Goal: Transaction & Acquisition: Purchase product/service

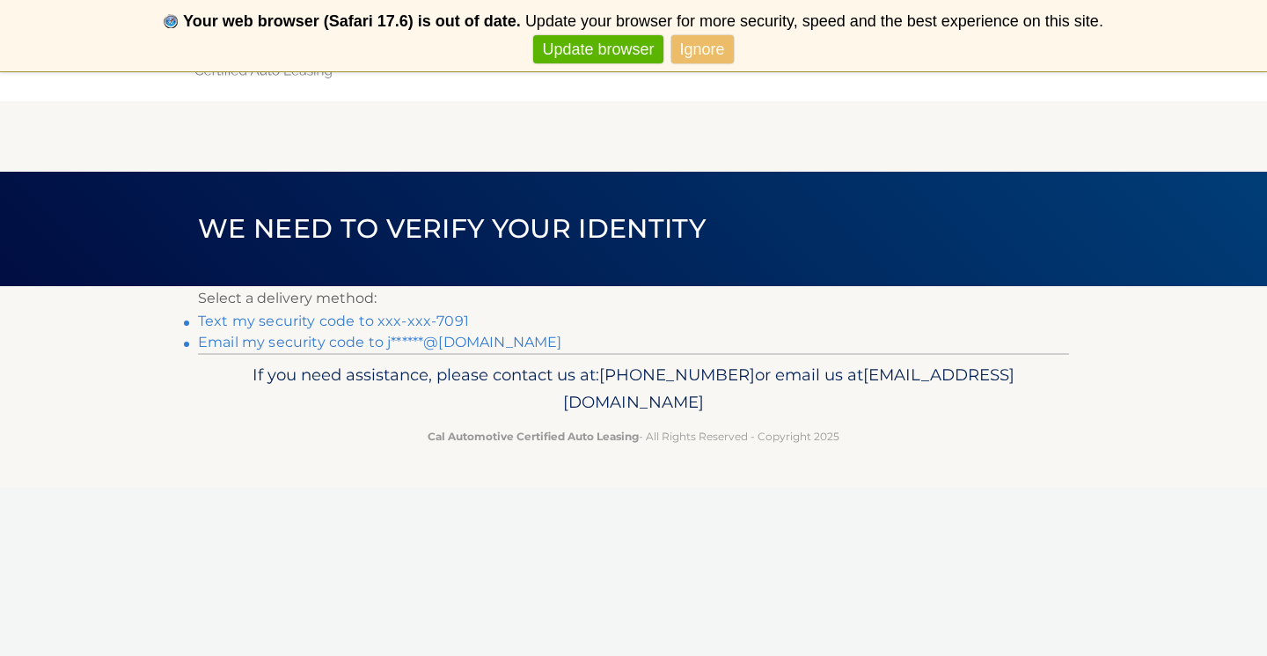
click at [411, 341] on link "Email my security code to j******@[DOMAIN_NAME]" at bounding box center [380, 341] width 364 height 17
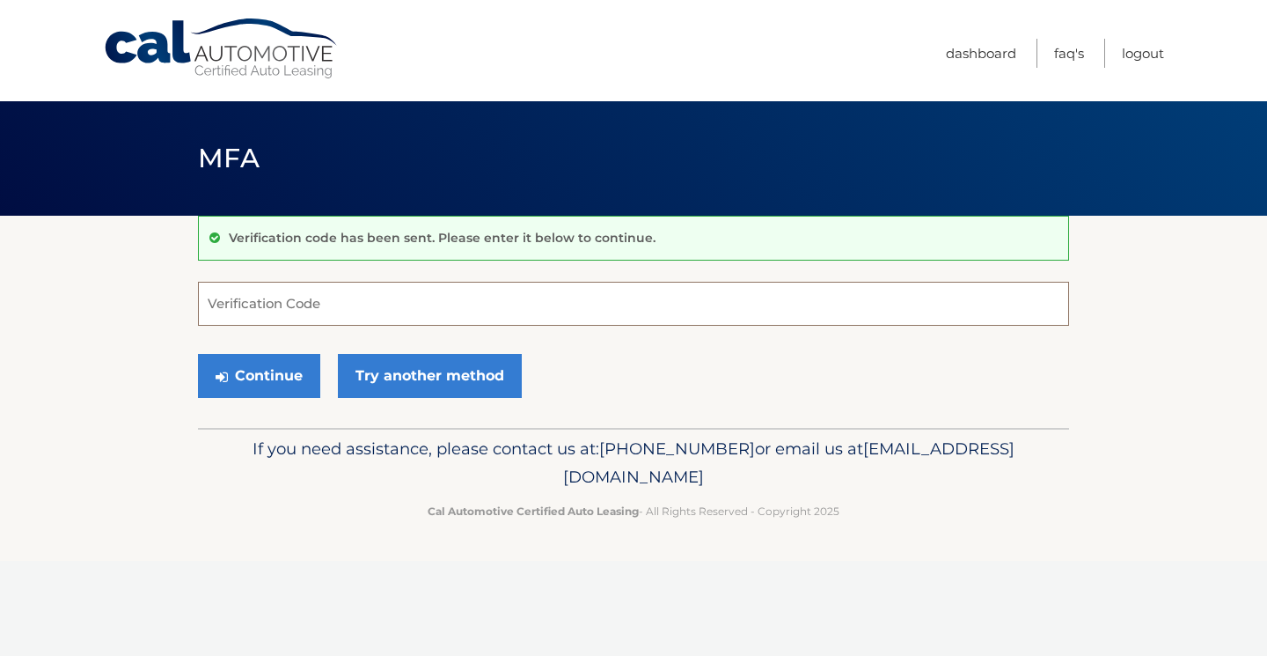
click at [287, 314] on input "Verification Code" at bounding box center [633, 304] width 871 height 44
paste input "210662"
type input "210662"
click at [246, 370] on button "Continue" at bounding box center [259, 376] width 122 height 44
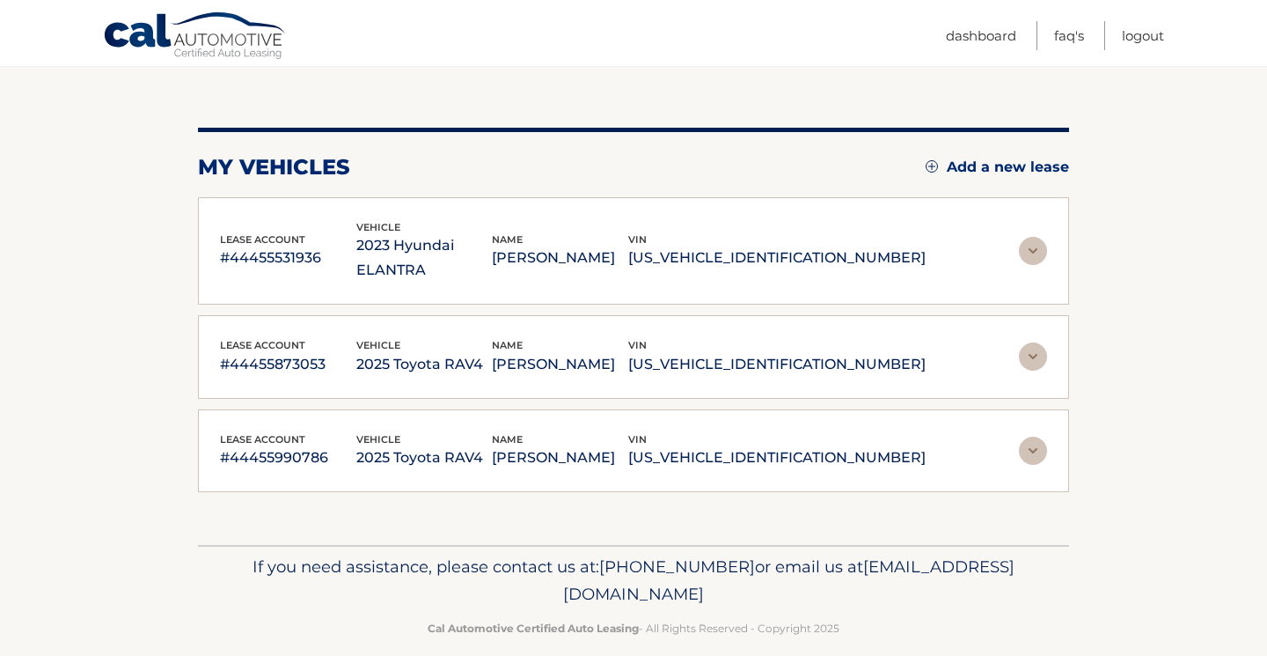
scroll to position [162, 0]
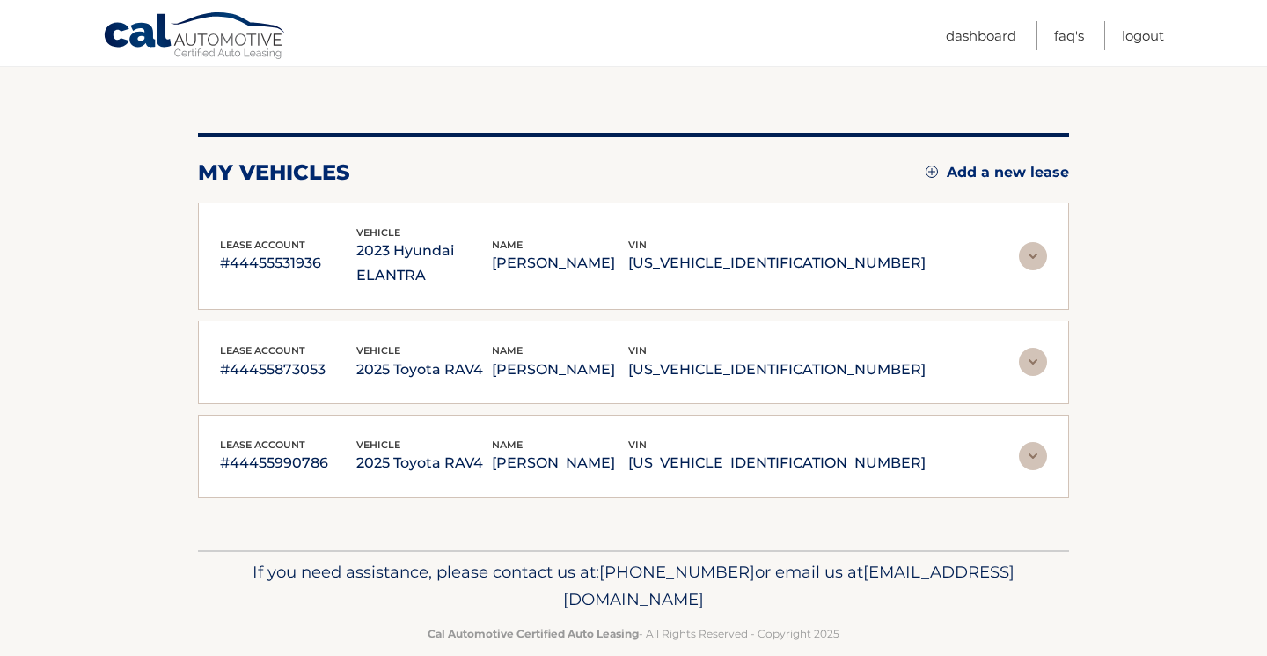
click at [1037, 442] on img at bounding box center [1033, 456] width 28 height 28
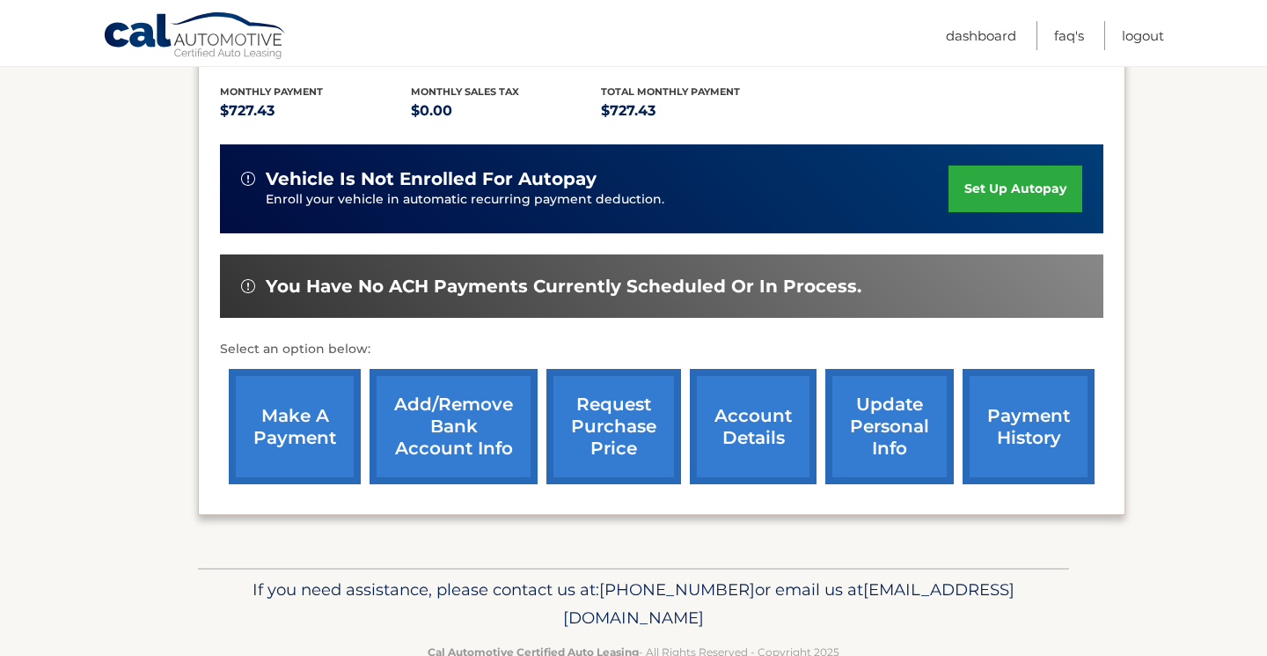
scroll to position [593, 0]
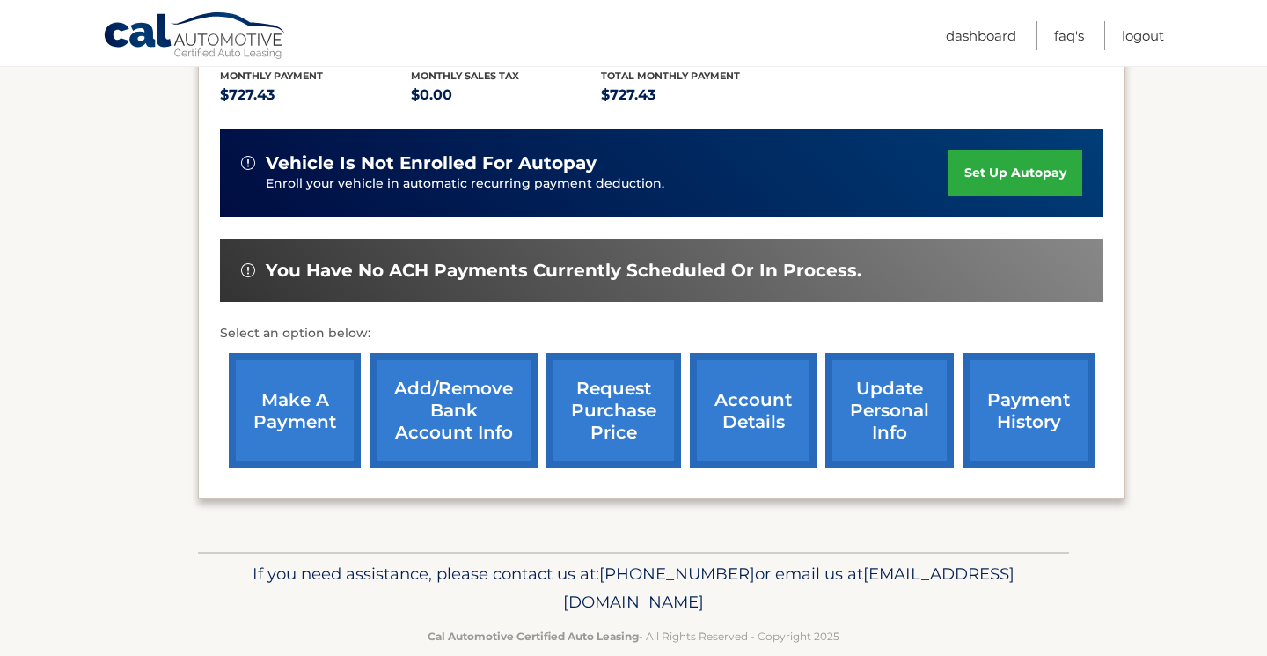
click at [311, 394] on link "make a payment" at bounding box center [295, 410] width 132 height 115
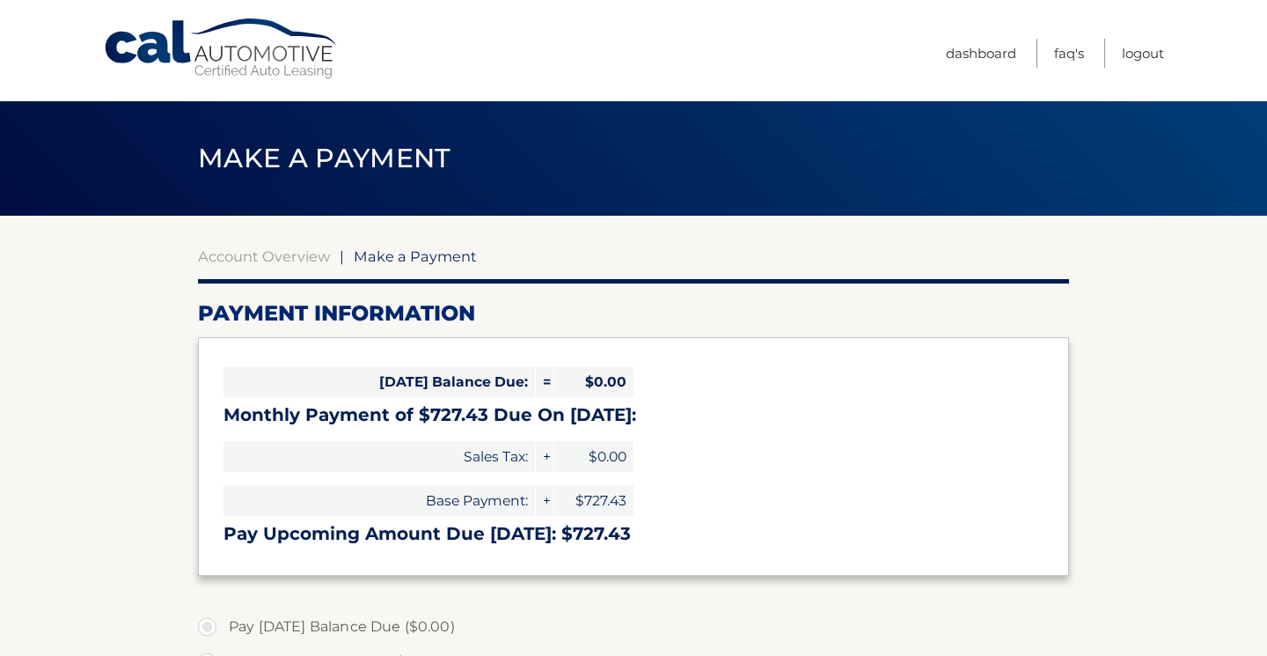
select select "MTJlYWU5MTctYTExYy00M2IwLWFkYmYtZjIxNTFlMDQxMjE2"
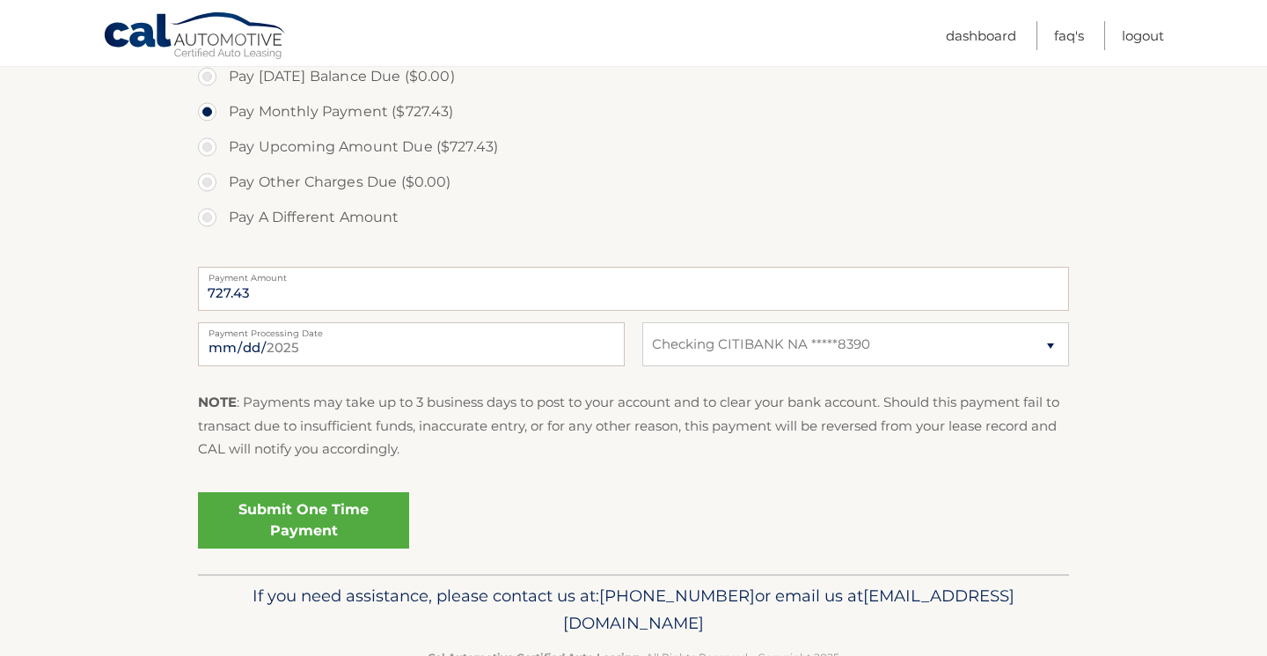
scroll to position [599, 0]
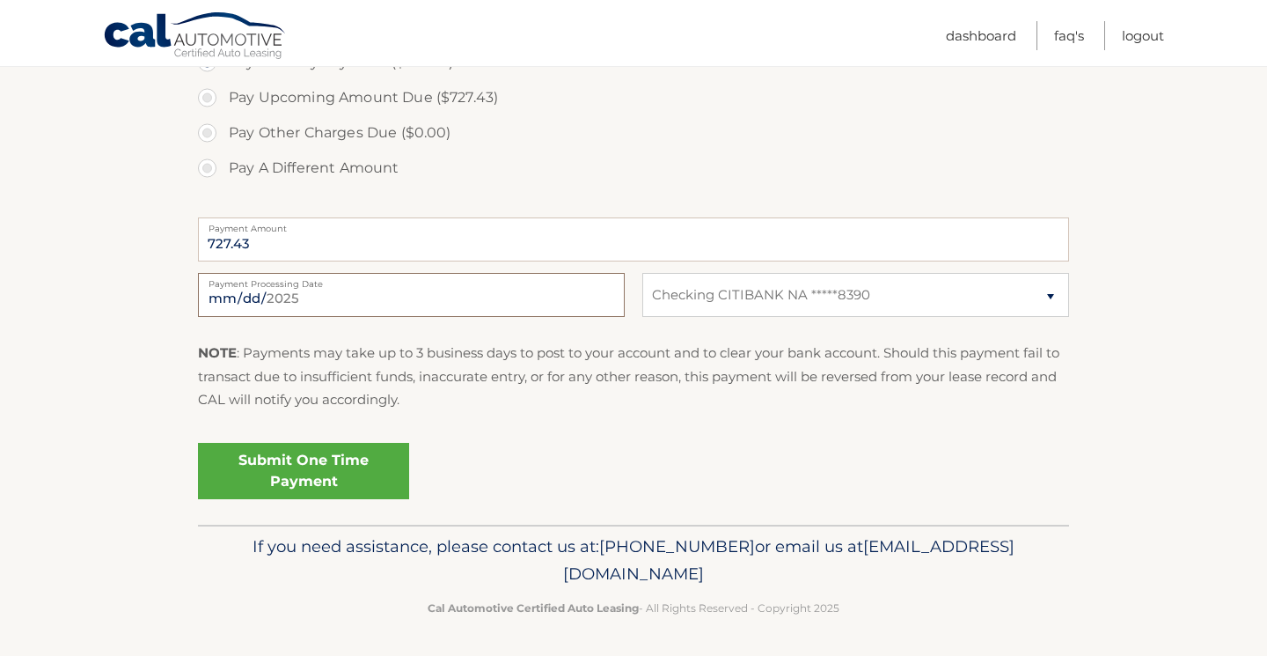
click at [301, 296] on input "2025-09-15" at bounding box center [411, 295] width 427 height 44
type input "2025-09-30"
click at [416, 416] on div "NOTE : Payments may take up to 3 business days to post to your account and to c…" at bounding box center [633, 382] width 871 height 83
click at [329, 472] on link "Submit One Time Payment" at bounding box center [303, 471] width 211 height 56
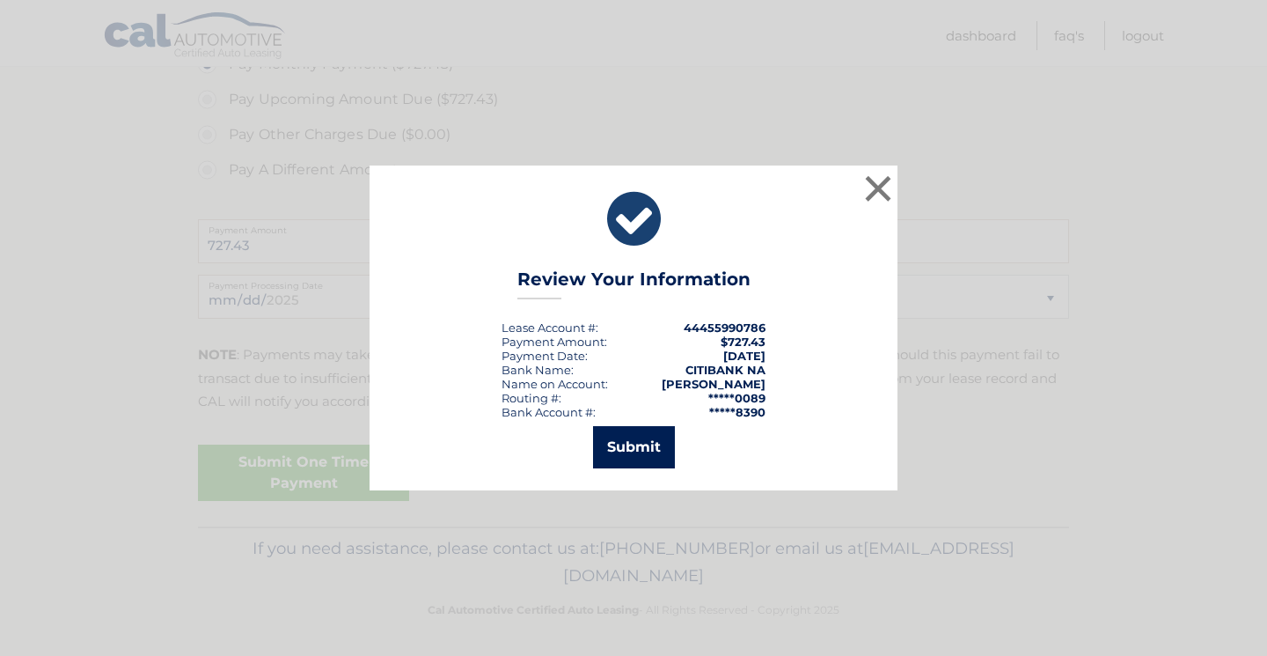
click at [635, 452] on button "Submit" at bounding box center [634, 447] width 82 height 42
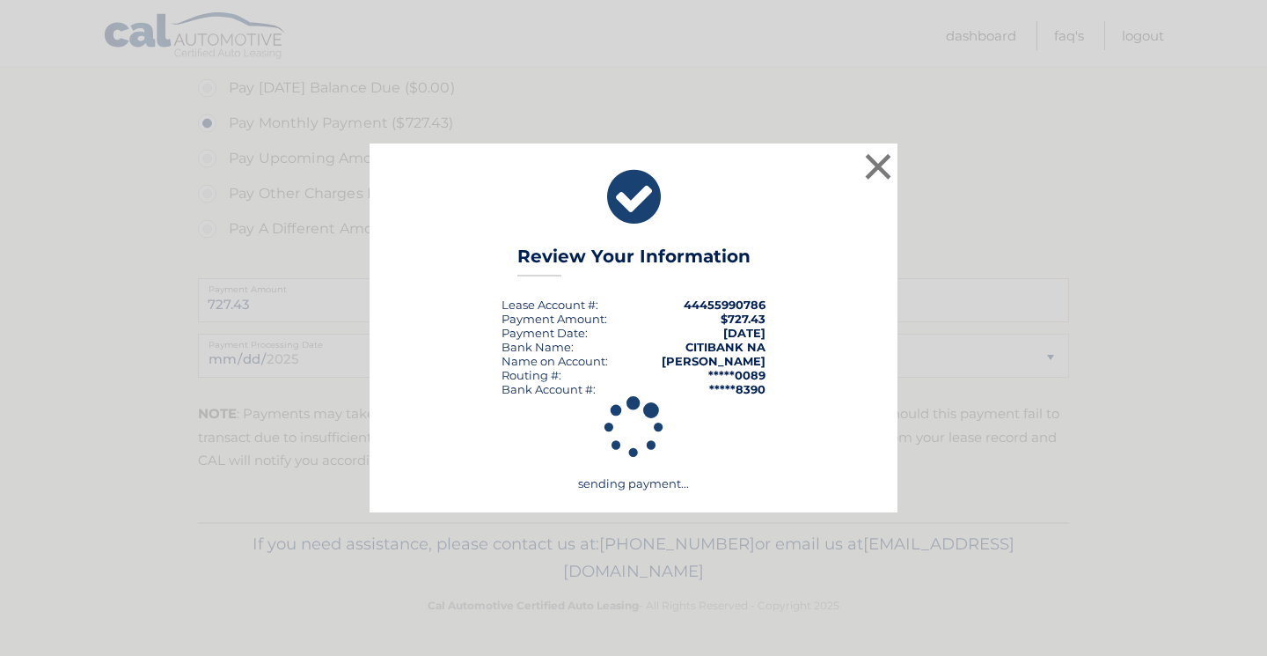
scroll to position [534, 0]
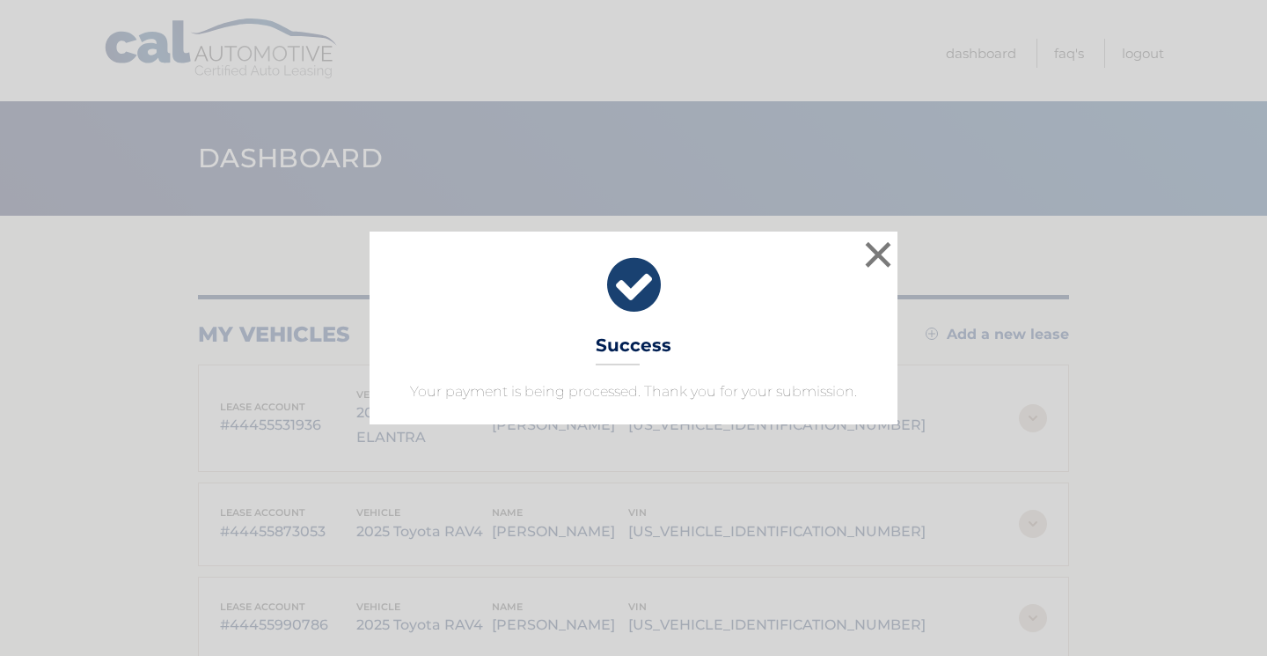
click at [876, 255] on button "×" at bounding box center [878, 254] width 35 height 35
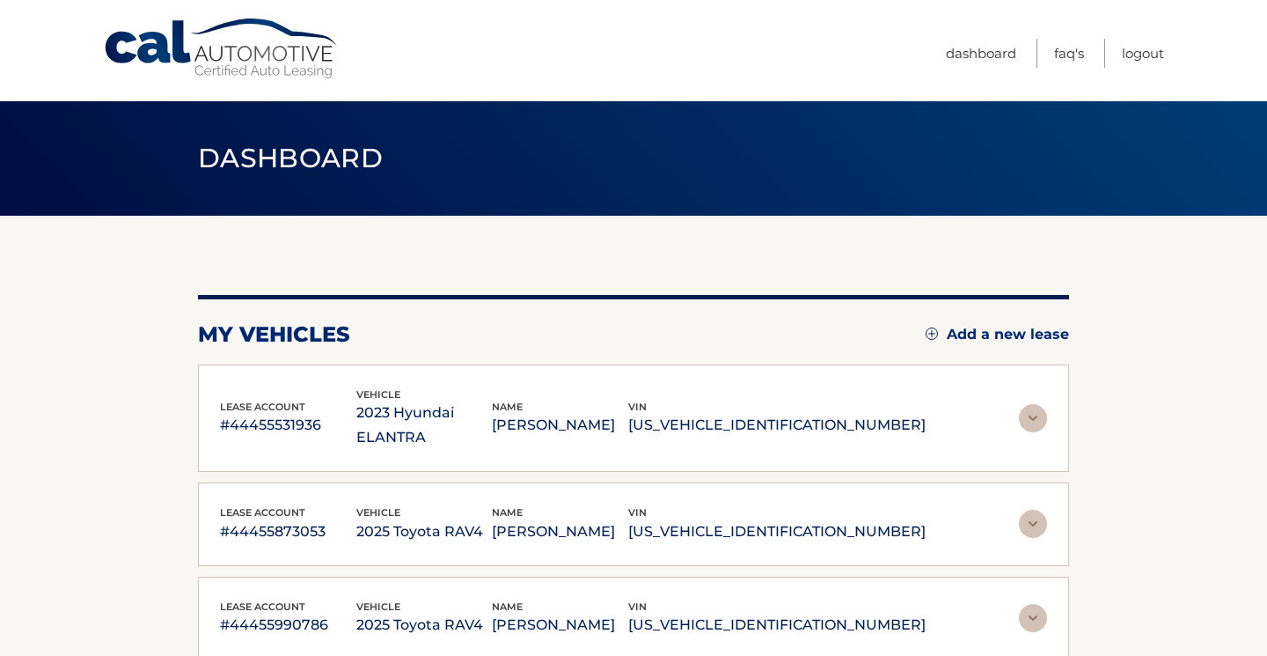
click at [1032, 604] on img at bounding box center [1033, 618] width 28 height 28
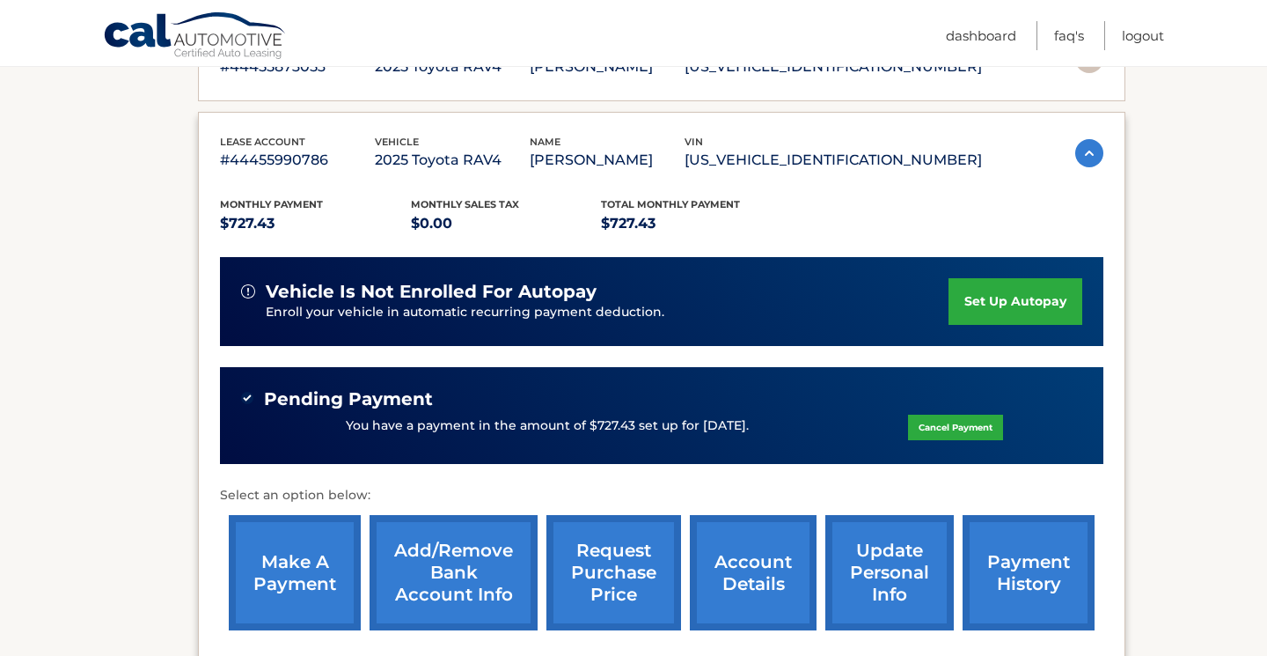
scroll to position [467, 0]
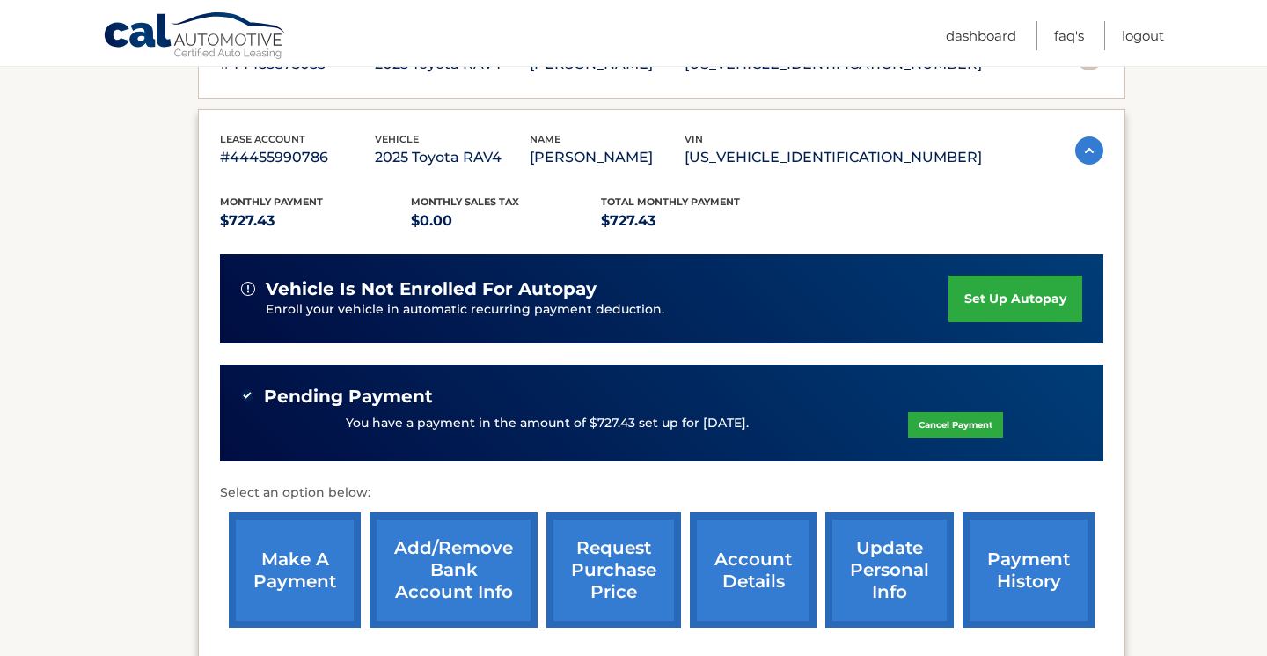
click at [1081, 136] on img at bounding box center [1089, 150] width 28 height 28
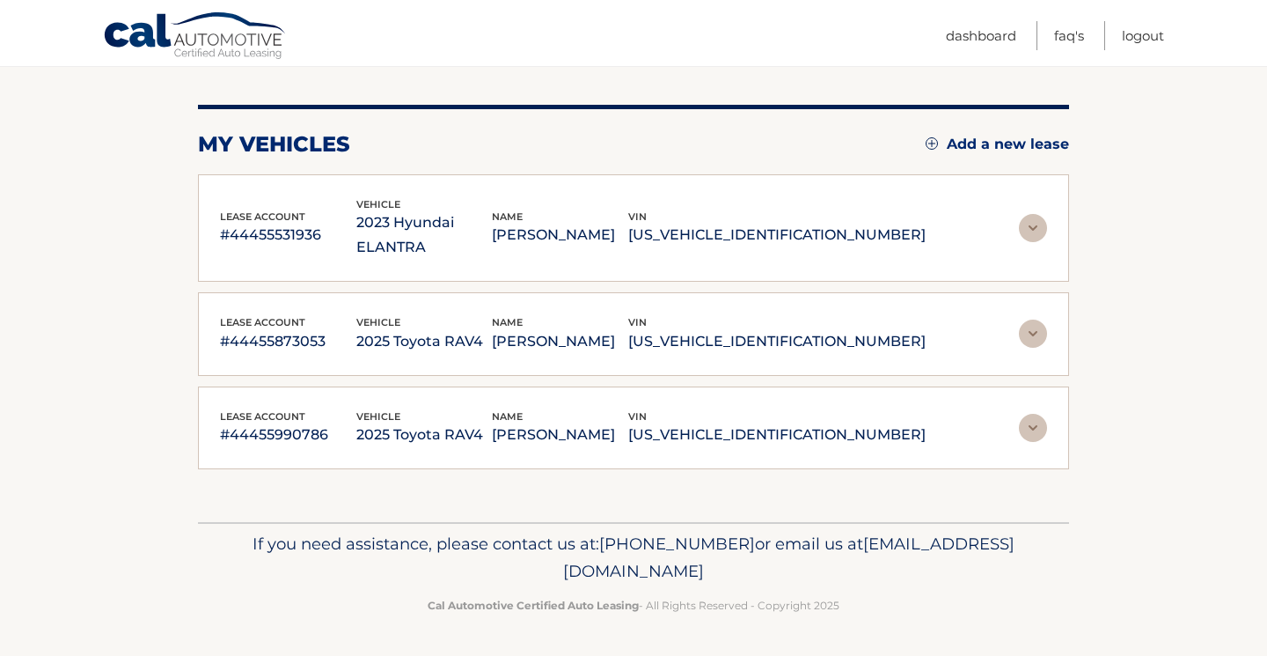
scroll to position [162, 0]
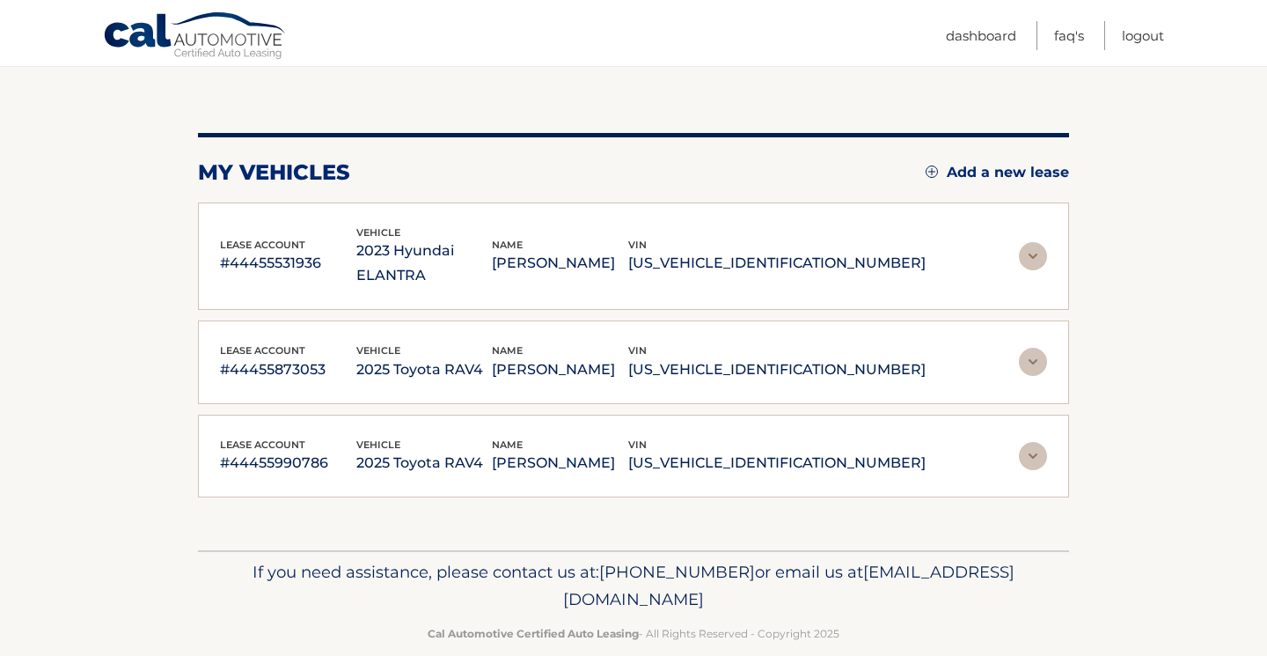
click at [1034, 348] on img at bounding box center [1033, 362] width 28 height 28
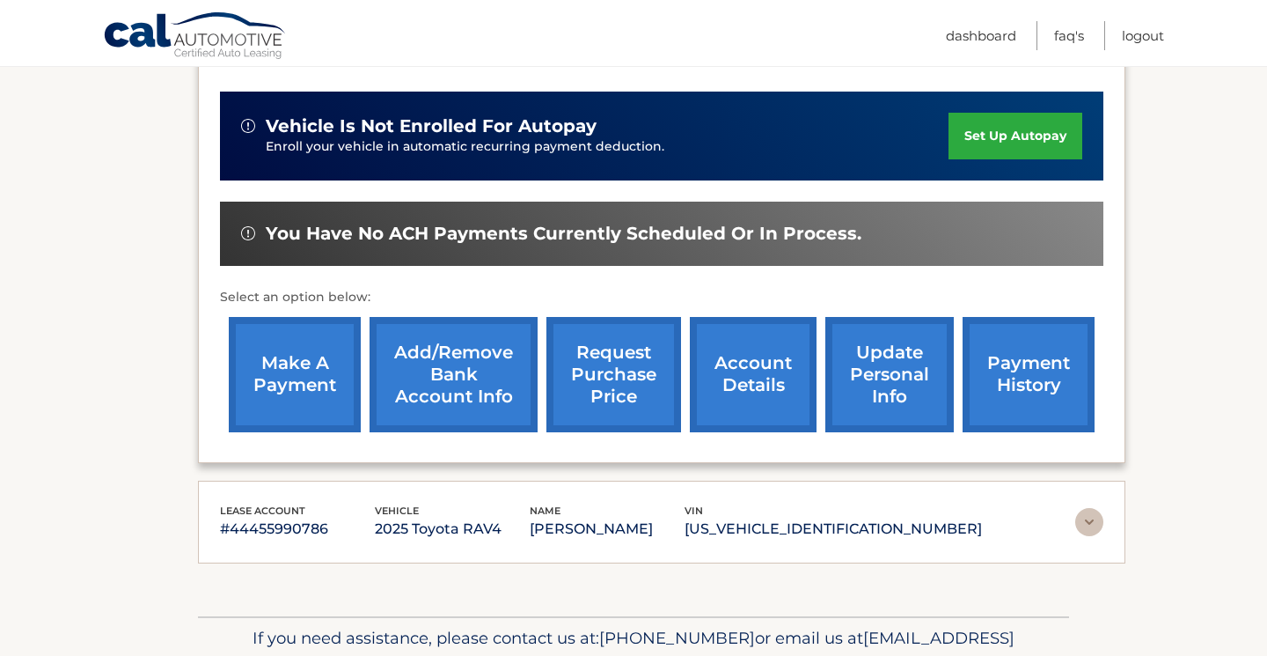
scroll to position [555, 0]
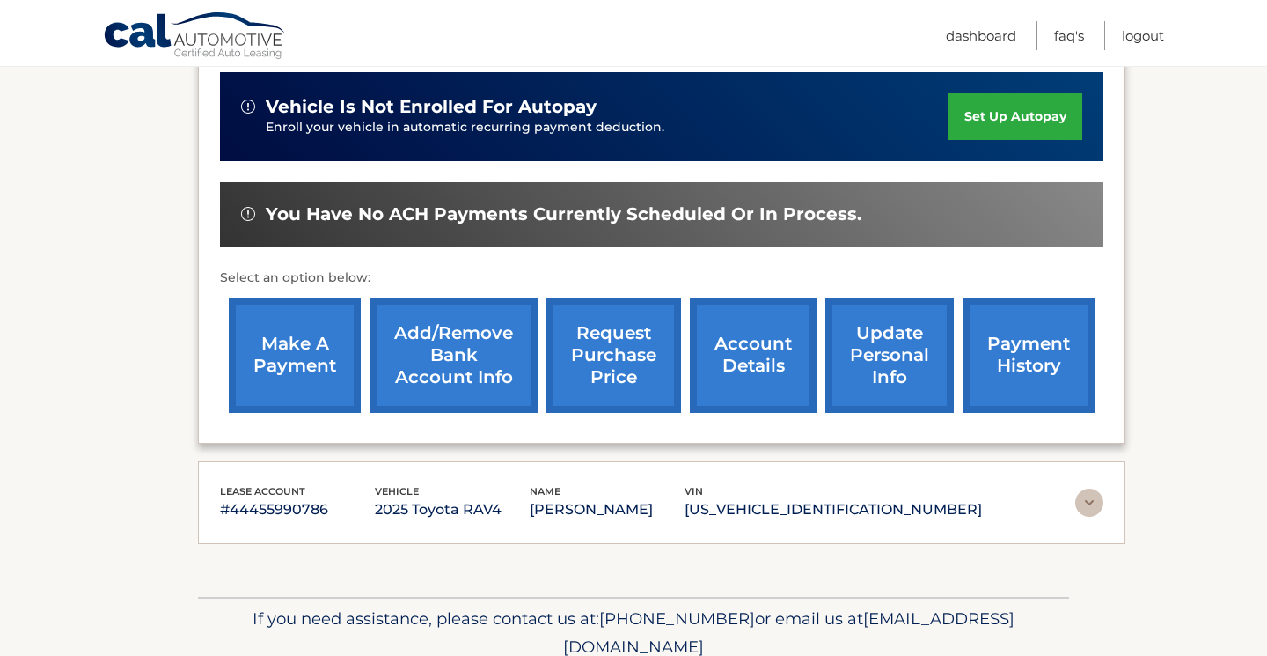
click at [301, 321] on link "make a payment" at bounding box center [295, 354] width 132 height 115
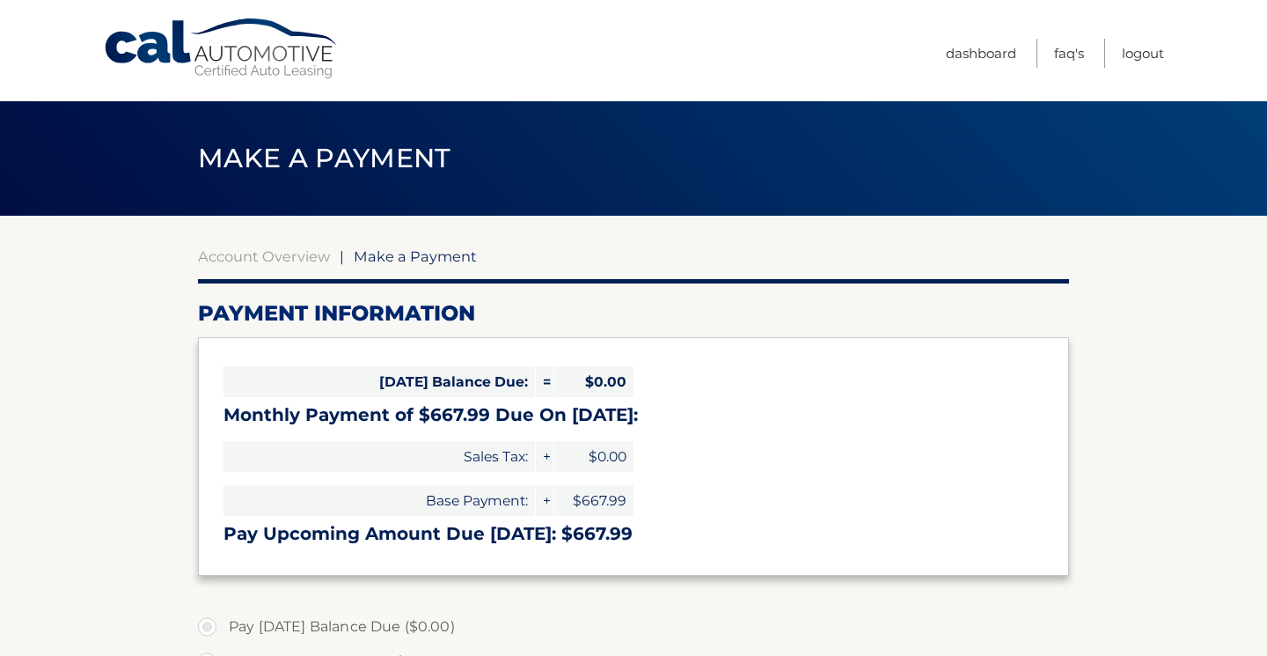
select select "YzY5NGRkNmEtYTQ3Mi00MDliLTg3MDQtMzcyODczNDEzYjQ4"
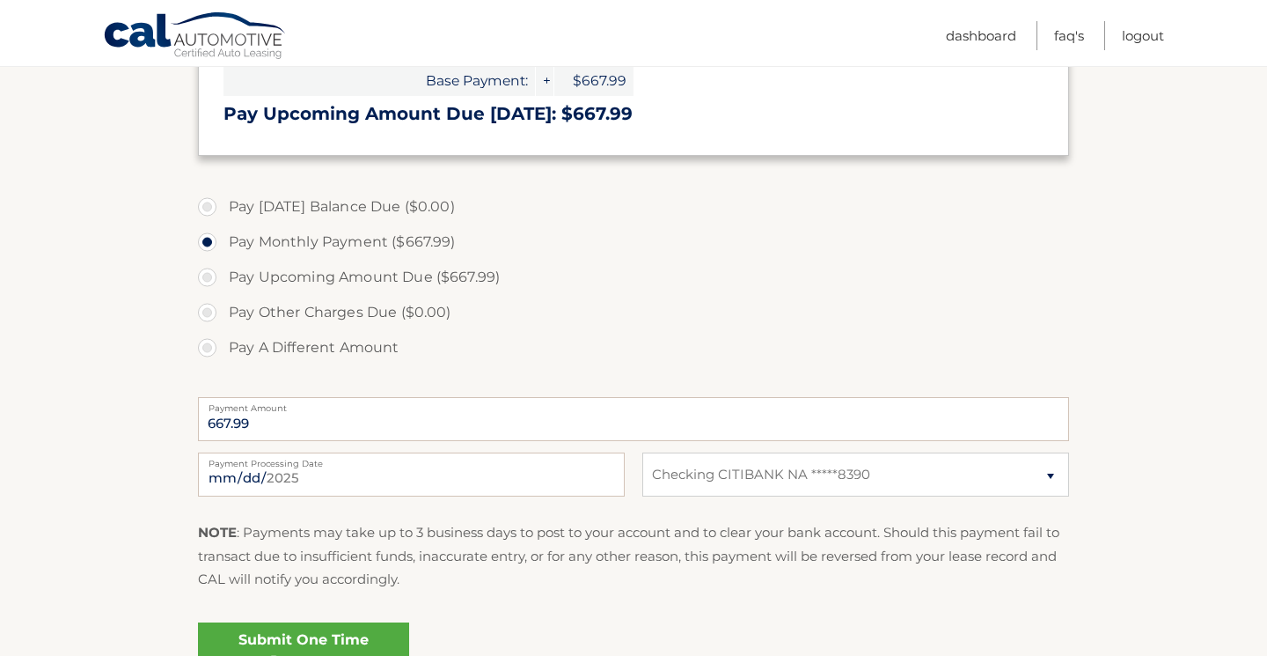
scroll to position [399, 0]
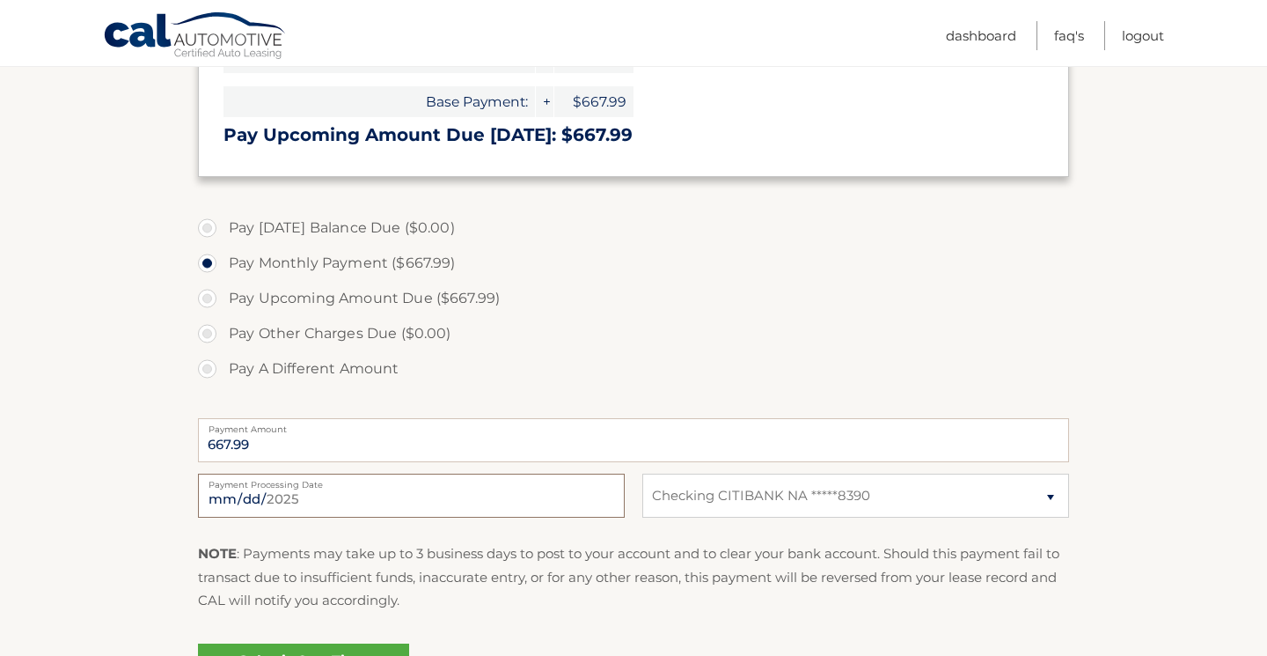
click at [348, 503] on input "2025-09-15" at bounding box center [411, 495] width 427 height 44
type input "2025-09-30"
click at [688, 598] on p "NOTE : Payments may take up to 3 business days to post to your account and to c…" at bounding box center [633, 577] width 871 height 70
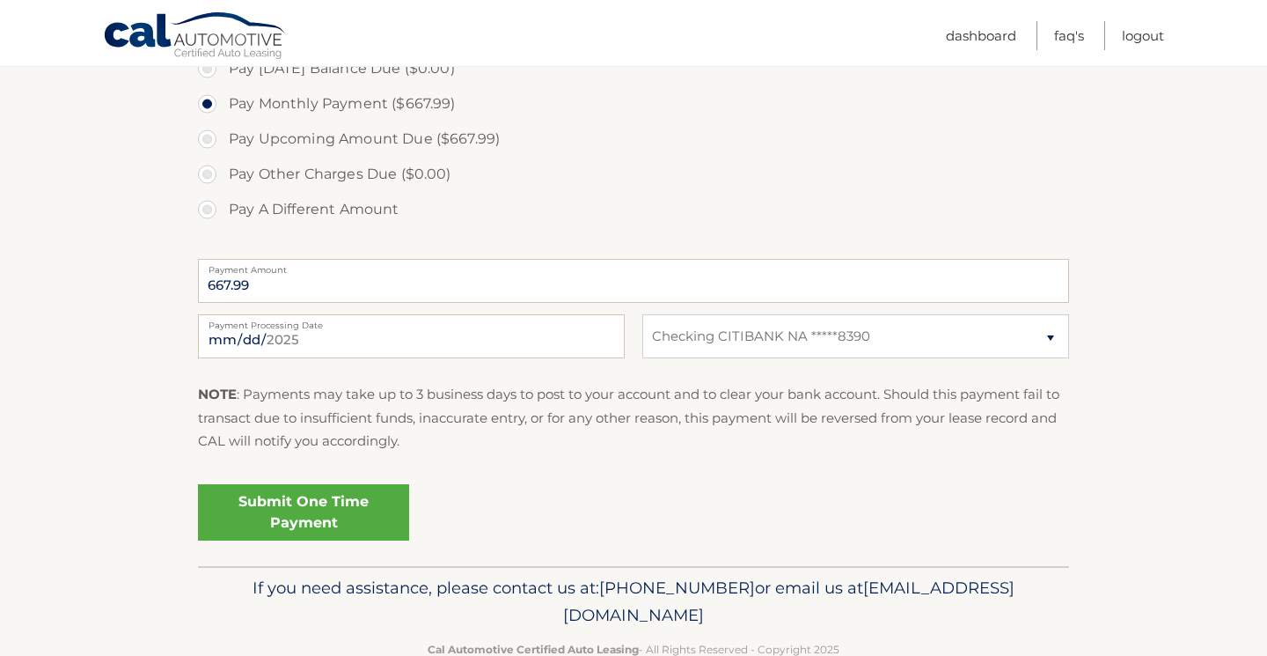
scroll to position [484, 0]
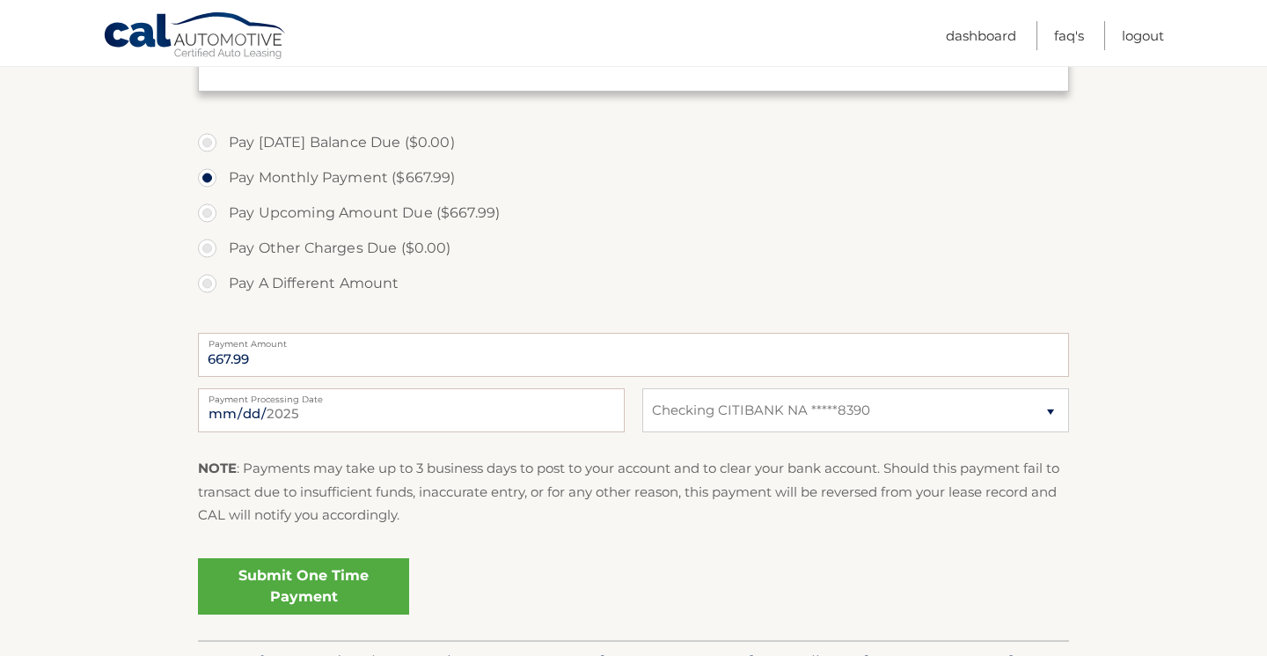
click at [285, 581] on link "Submit One Time Payment" at bounding box center [303, 586] width 211 height 56
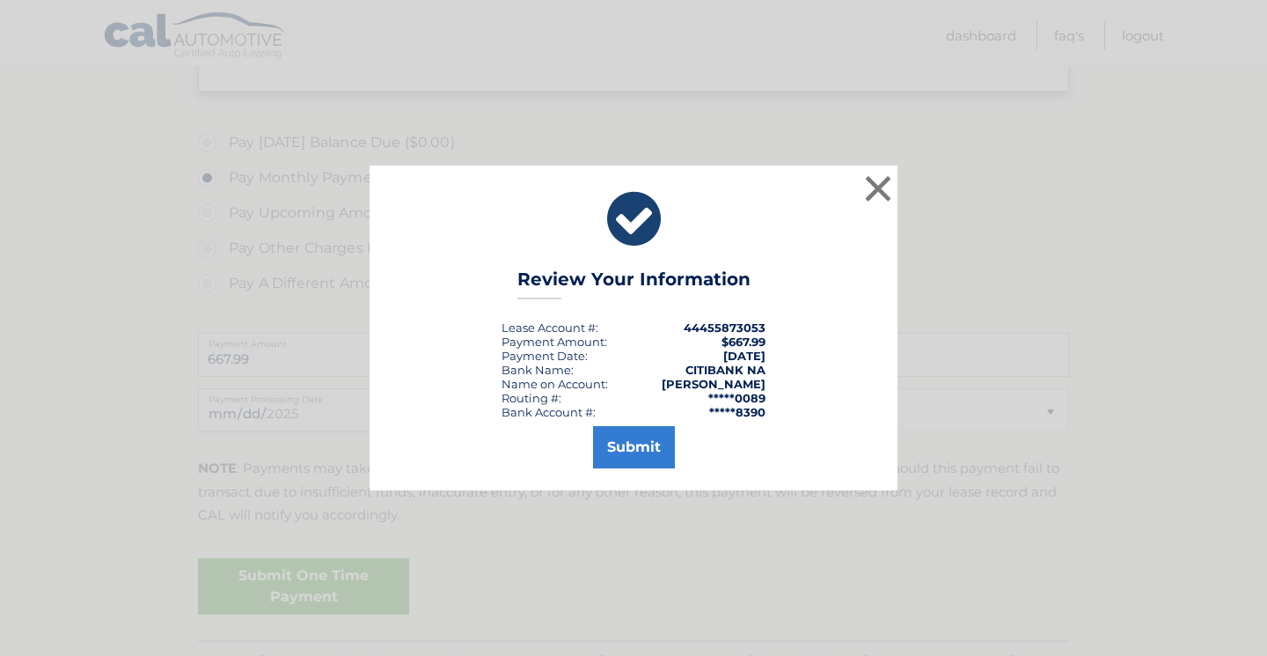
click at [628, 442] on button "Submit" at bounding box center [634, 447] width 82 height 42
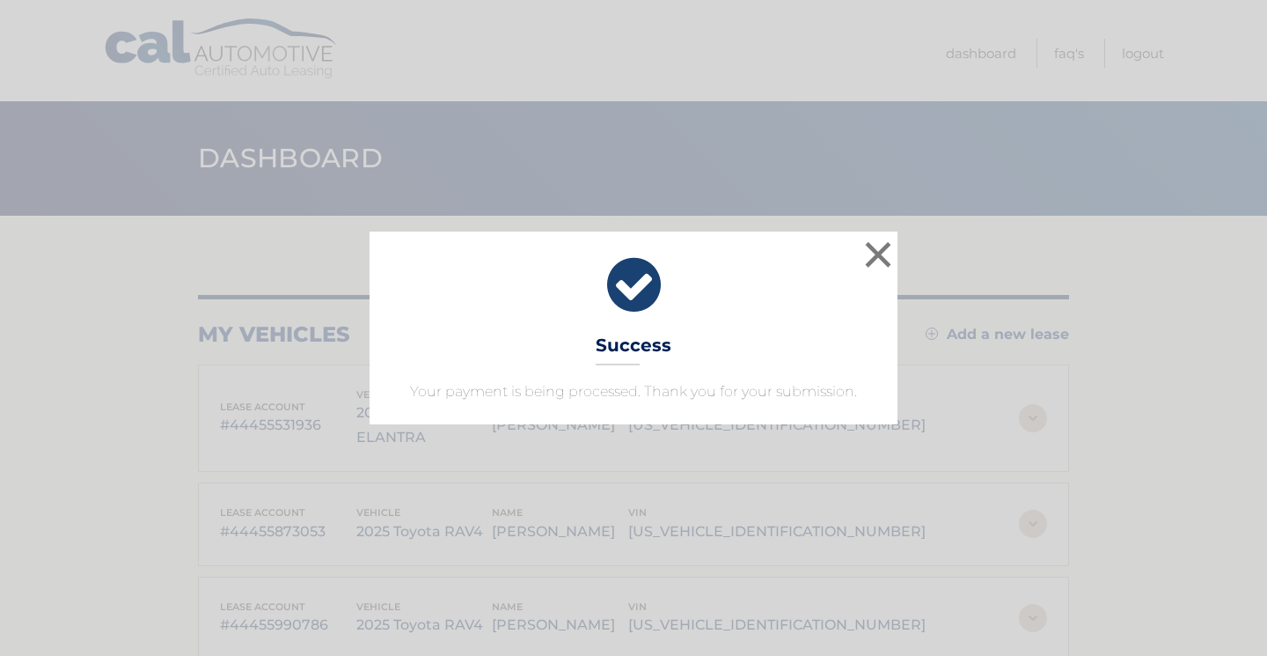
click at [871, 253] on button "×" at bounding box center [878, 254] width 35 height 35
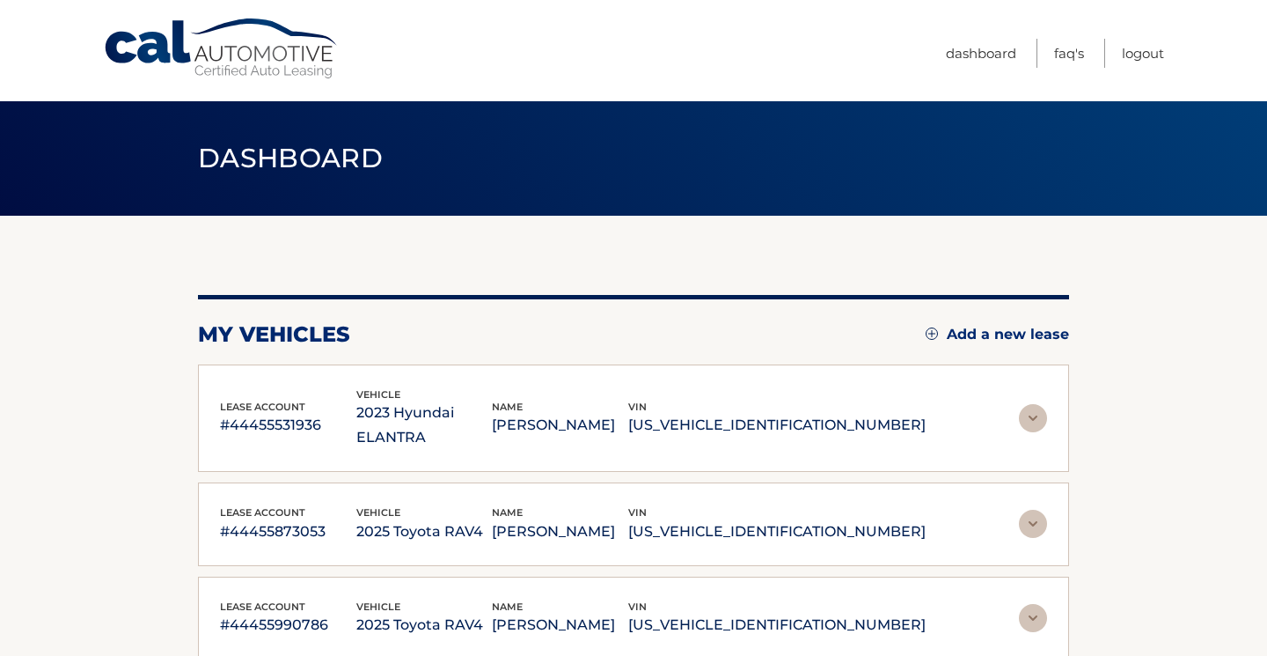
click at [1035, 509] on img at bounding box center [1033, 523] width 28 height 28
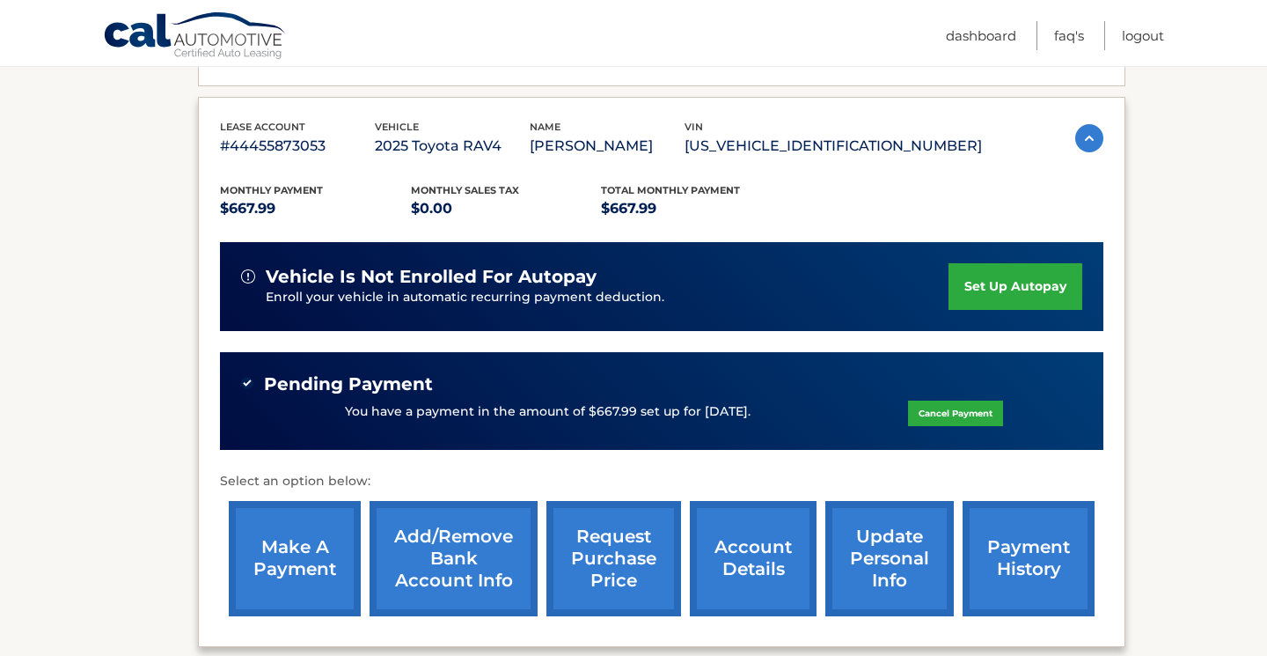
scroll to position [431, 0]
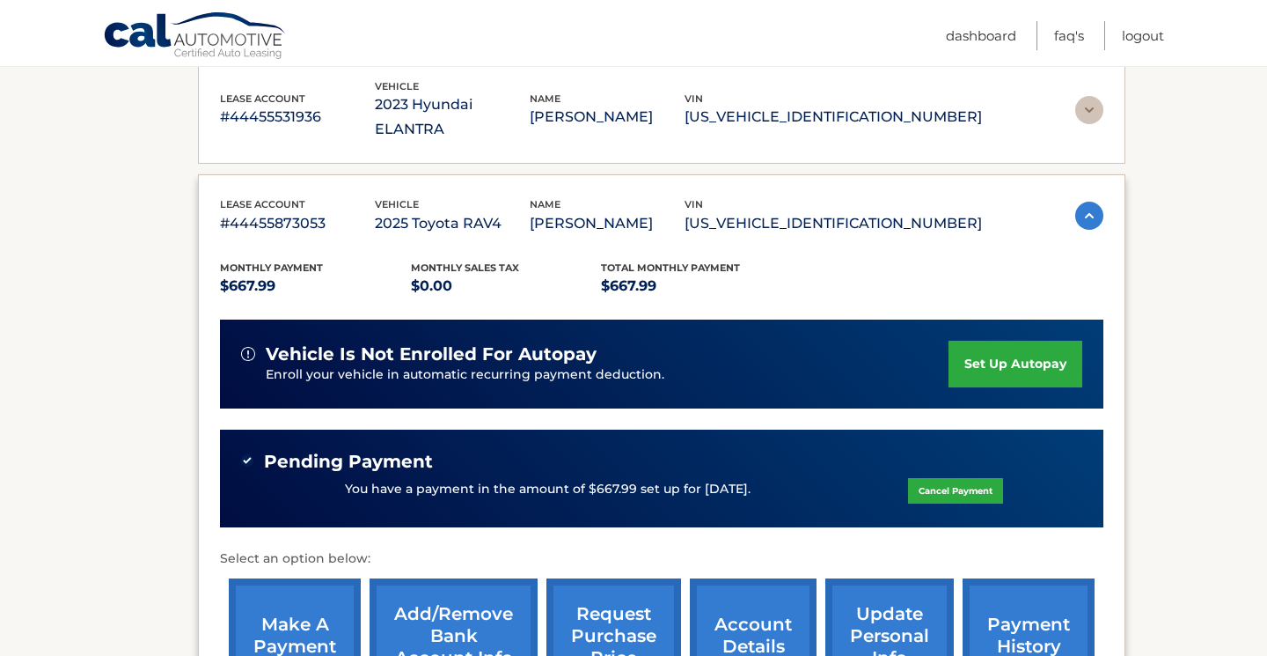
click at [1077, 201] on img at bounding box center [1089, 215] width 28 height 28
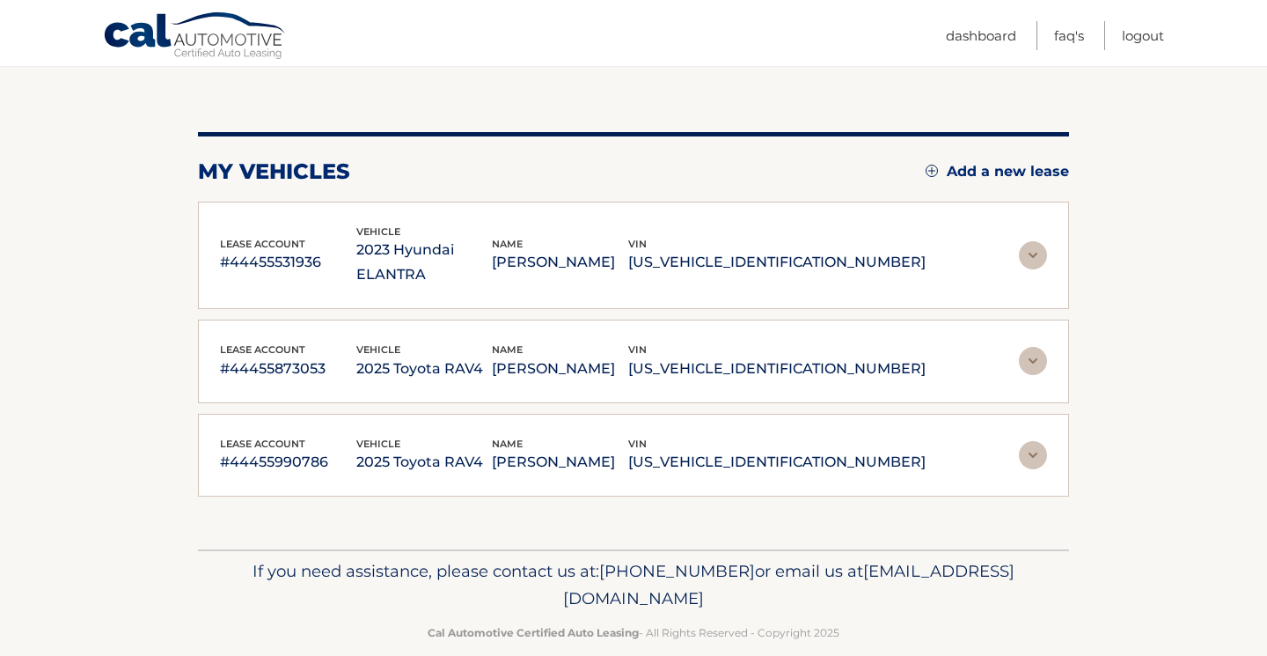
scroll to position [162, 0]
click at [1028, 442] on img at bounding box center [1033, 456] width 28 height 28
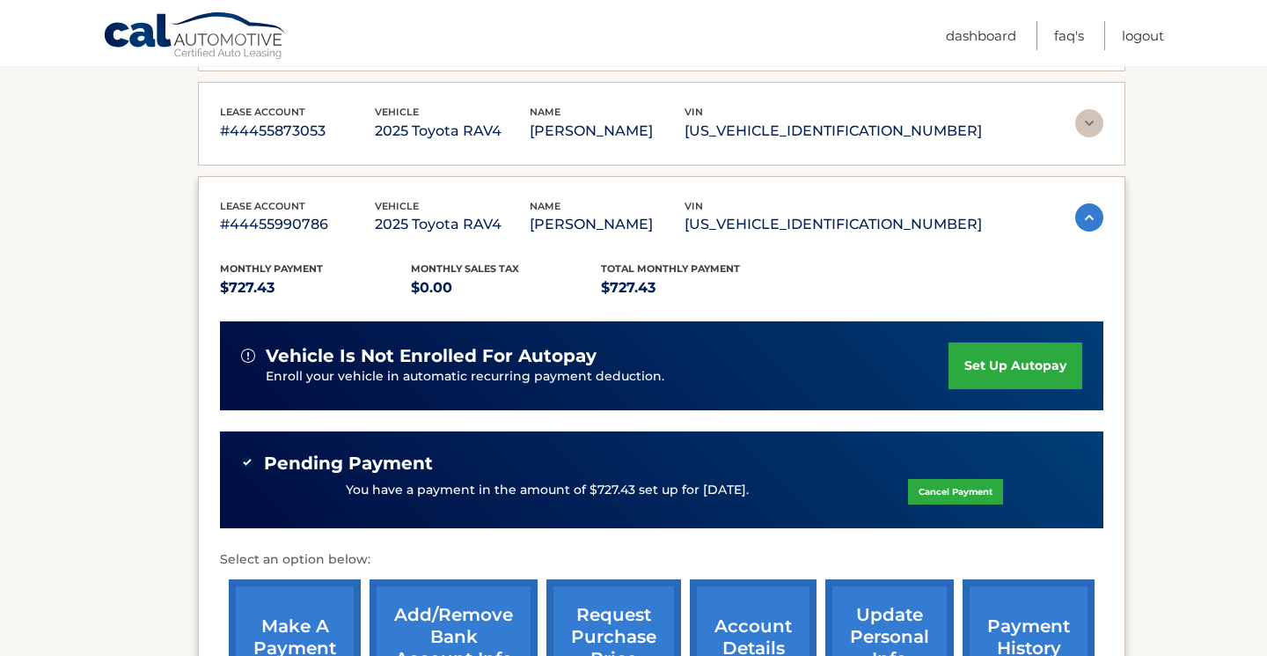
scroll to position [398, 0]
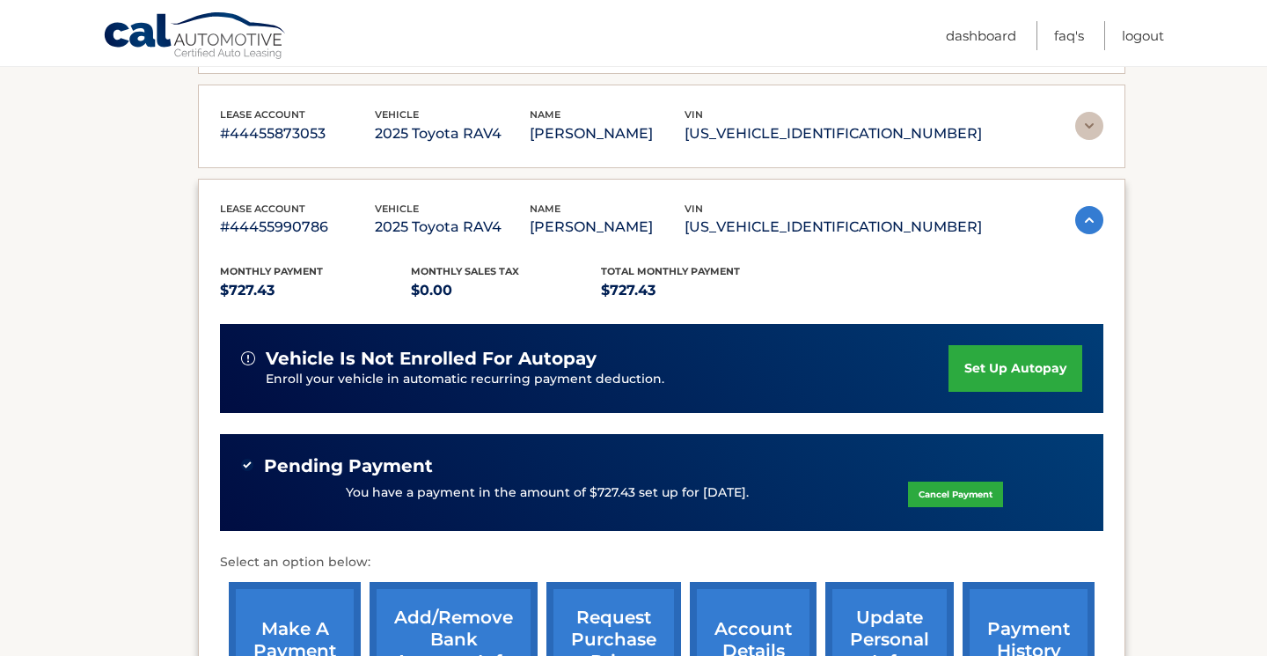
click at [1081, 206] on img at bounding box center [1089, 220] width 28 height 28
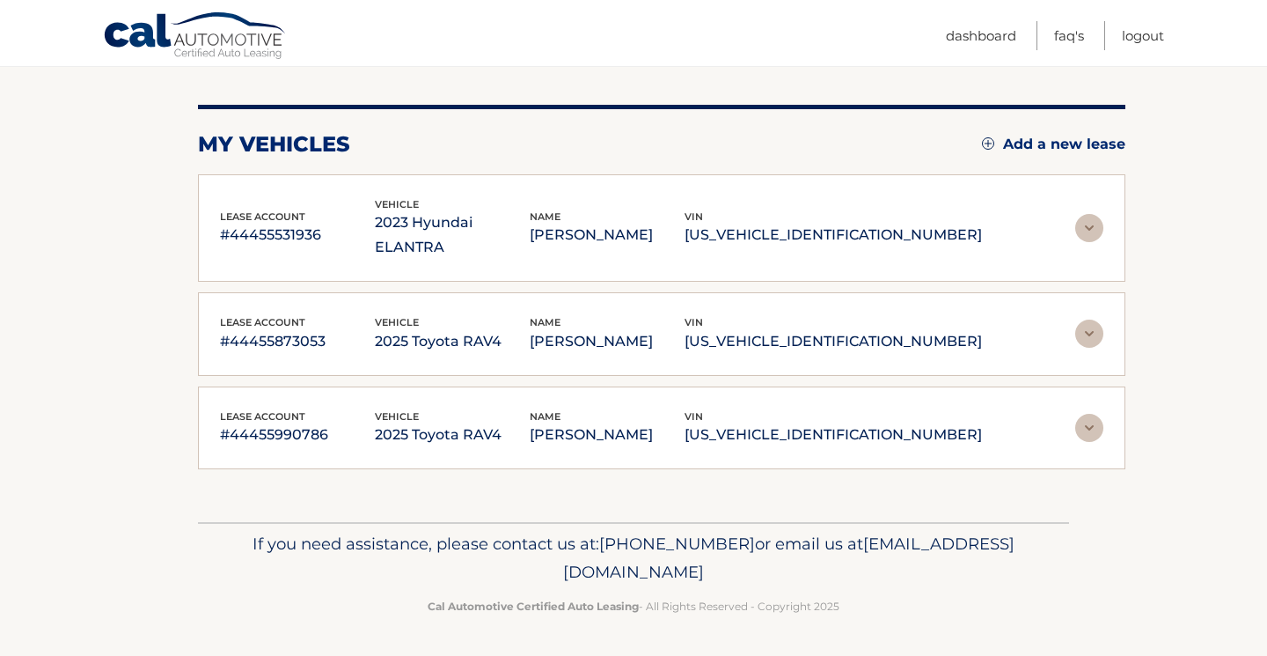
scroll to position [162, 0]
